Goal: Information Seeking & Learning: Learn about a topic

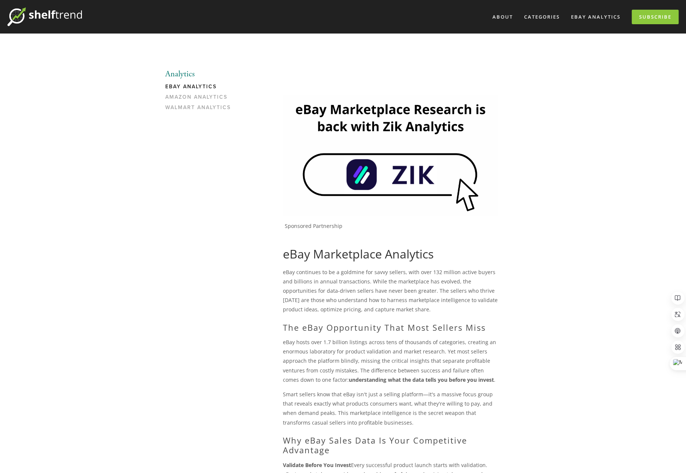
click at [41, 15] on img at bounding box center [44, 16] width 74 height 19
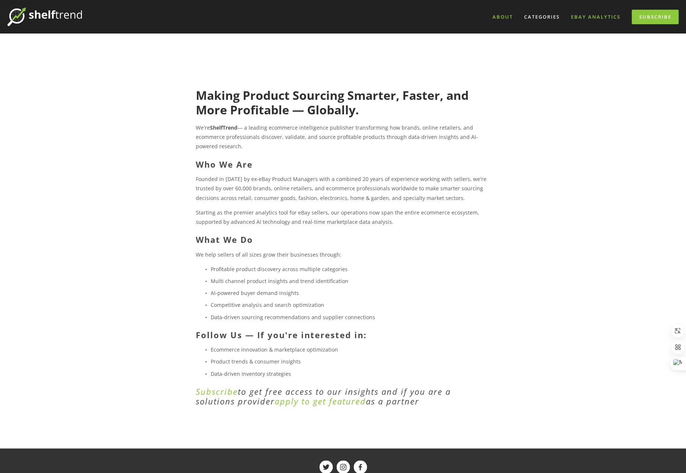
click at [596, 16] on link "eBay Analytics" at bounding box center [595, 17] width 59 height 12
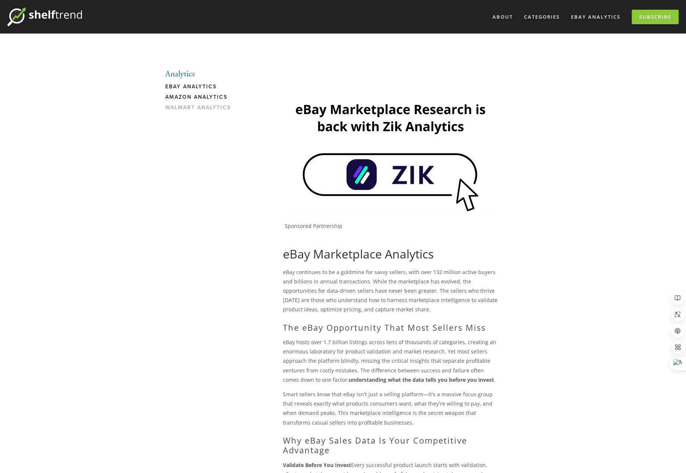
click at [188, 97] on link "Amazon Analytics" at bounding box center [200, 99] width 71 height 10
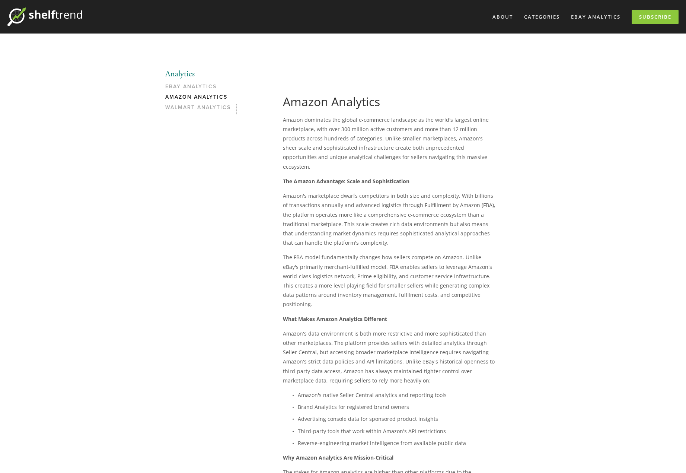
click at [187, 105] on link "Walmart Analytics" at bounding box center [200, 109] width 71 height 10
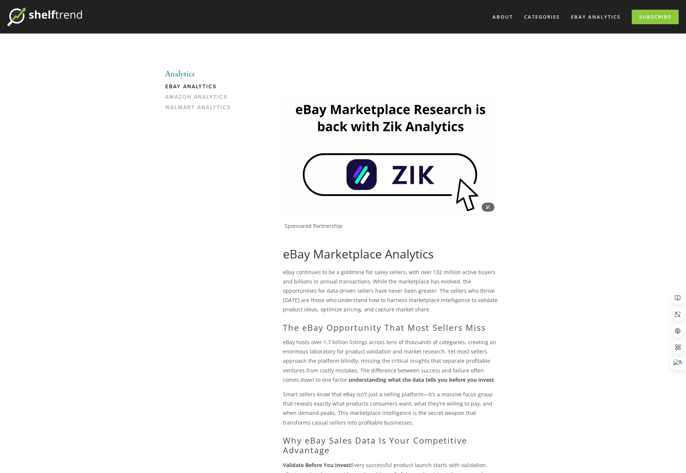
click at [373, 182] on img at bounding box center [390, 155] width 215 height 121
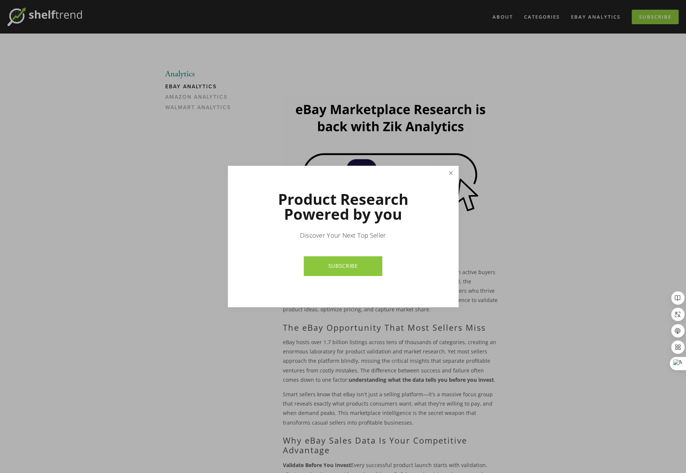
click at [449, 172] on link "Close" at bounding box center [450, 173] width 13 height 13
